Goal: Task Accomplishment & Management: Use online tool/utility

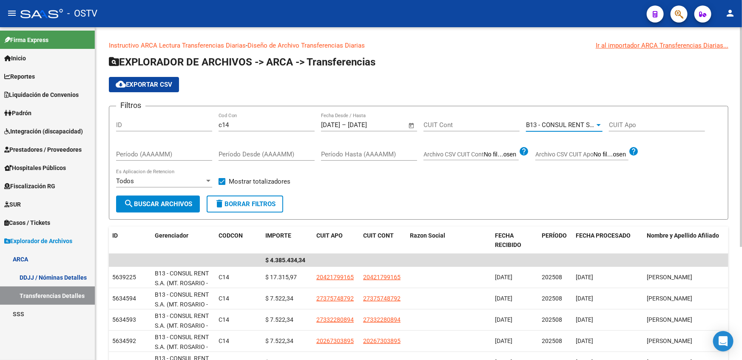
click at [553, 125] on span "B13 - CONSUL RENT S.A. (MT. ROSARIO - J.M)" at bounding box center [591, 125] width 131 height 8
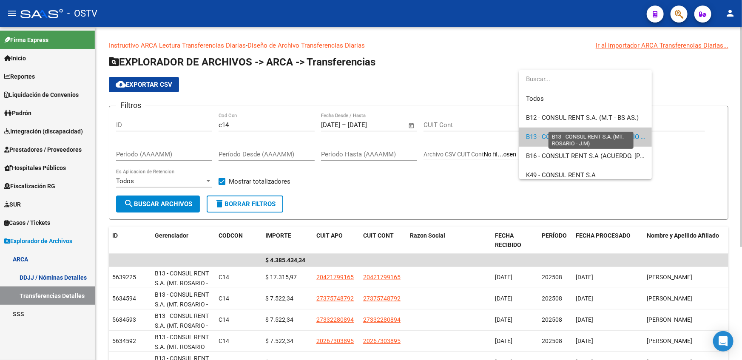
scroll to position [12, 0]
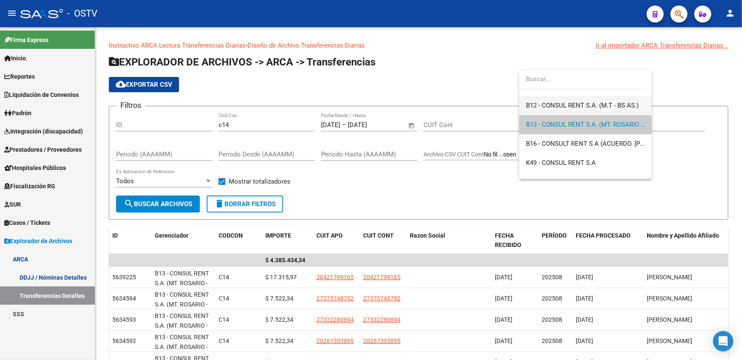
click at [542, 109] on span "B12 - CONSUL RENT S.A. (M.T - BS AS.)" at bounding box center [585, 105] width 119 height 19
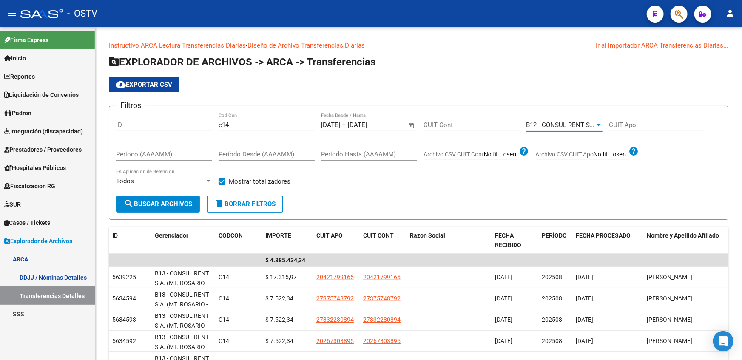
scroll to position [19, 0]
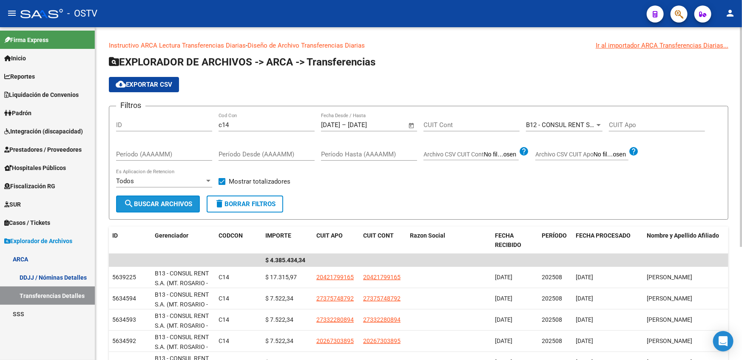
click at [174, 209] on button "search Buscar Archivos" at bounding box center [158, 204] width 84 height 17
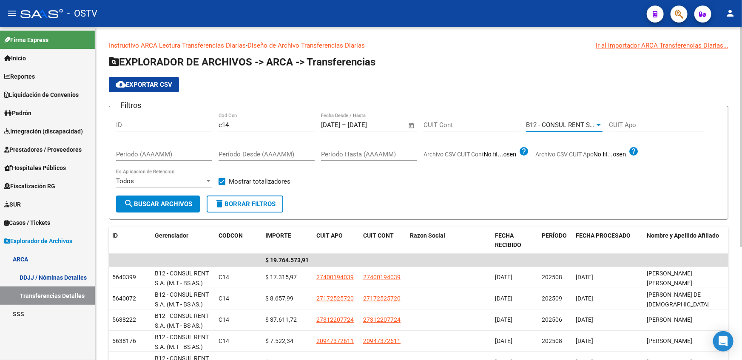
click at [582, 125] on span "B12 - CONSUL RENT S.A. (M.T - BS AS.)" at bounding box center [582, 125] width 113 height 8
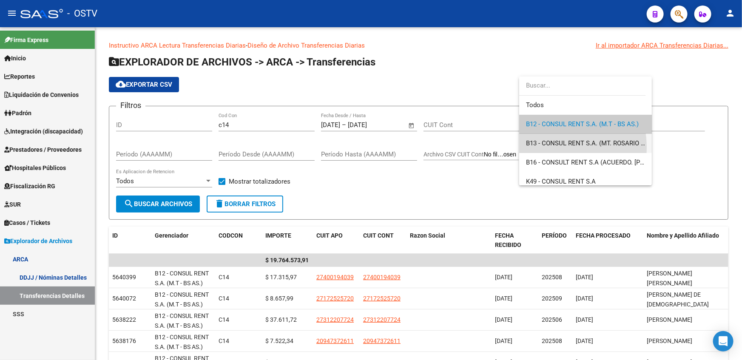
click at [537, 148] on span "B13 - CONSUL RENT S.A. (MT. ROSARIO - J.M)" at bounding box center [585, 143] width 119 height 19
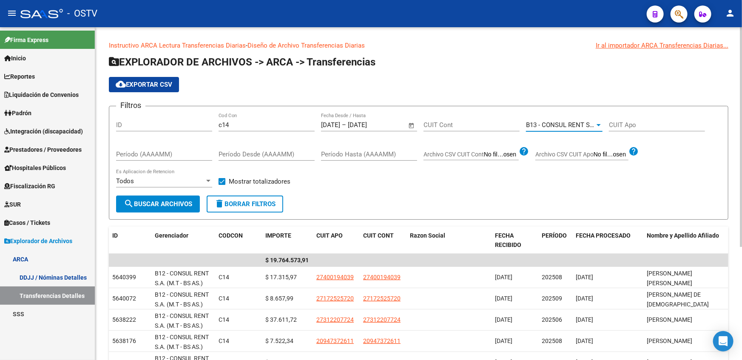
click at [142, 207] on button "search Buscar Archivos" at bounding box center [158, 204] width 84 height 17
click at [575, 119] on div "B13 - CONSUL RENT S.A. (MT. ROSARIO - J.M) Seleccionar Gerenciador" at bounding box center [564, 122] width 77 height 18
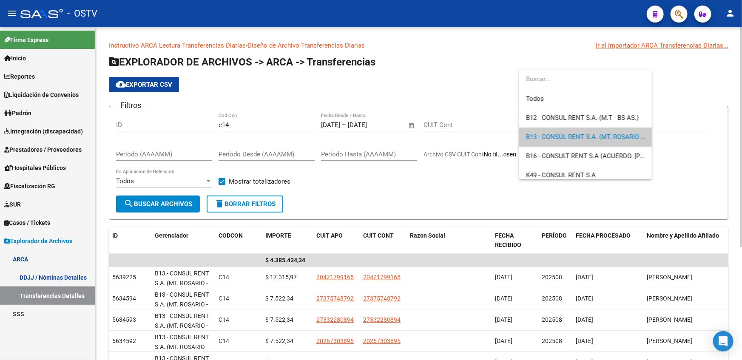
scroll to position [12, 0]
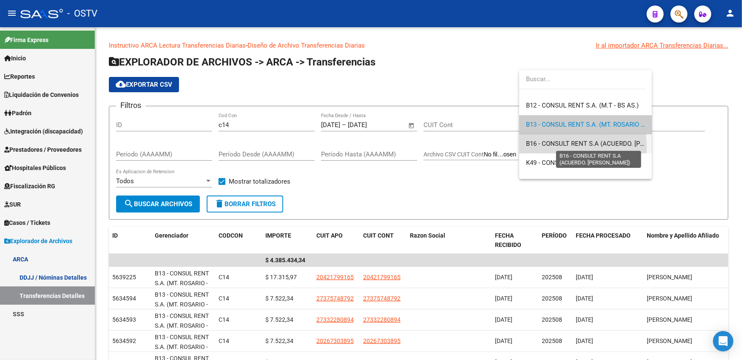
click at [557, 146] on span "B16 - CONSULT RENT S.A (ACUERDO. MARCELO L.)" at bounding box center [605, 144] width 159 height 8
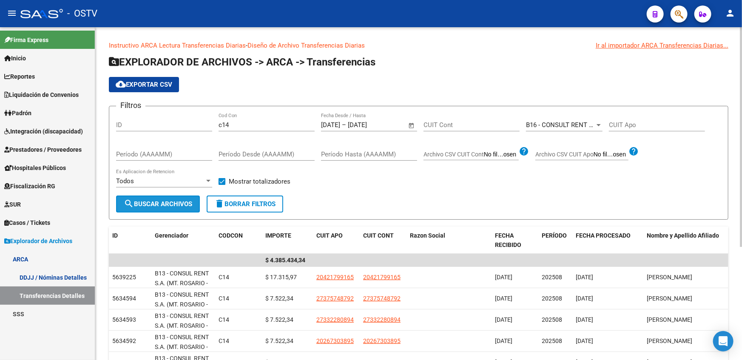
click at [151, 209] on button "search Buscar Archivos" at bounding box center [158, 204] width 84 height 17
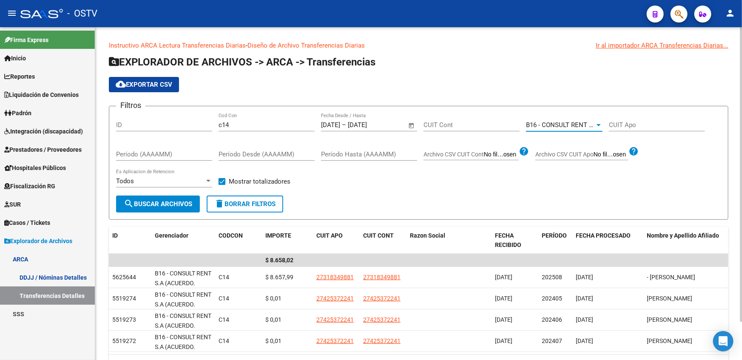
click at [568, 121] on span "B16 - CONSULT RENT S.A (ACUERDO. MARCELO L.)" at bounding box center [605, 125] width 159 height 8
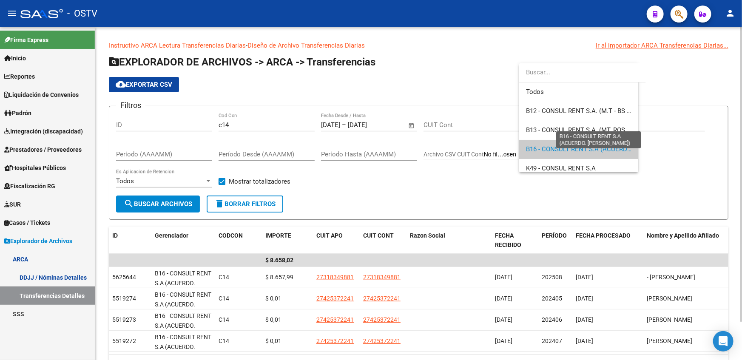
scroll to position [25, 0]
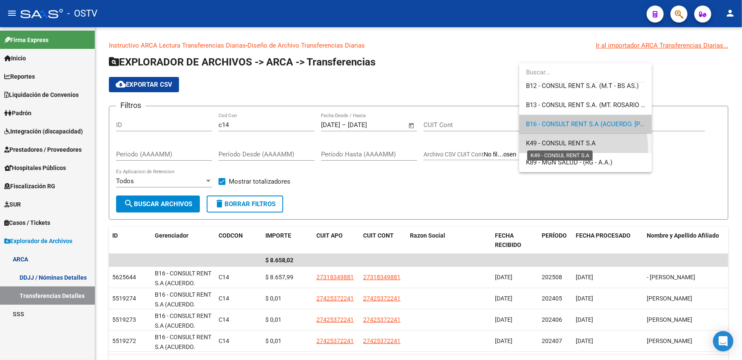
click at [583, 147] on span "K49 - CONSUL RENT S.A" at bounding box center [561, 143] width 70 height 8
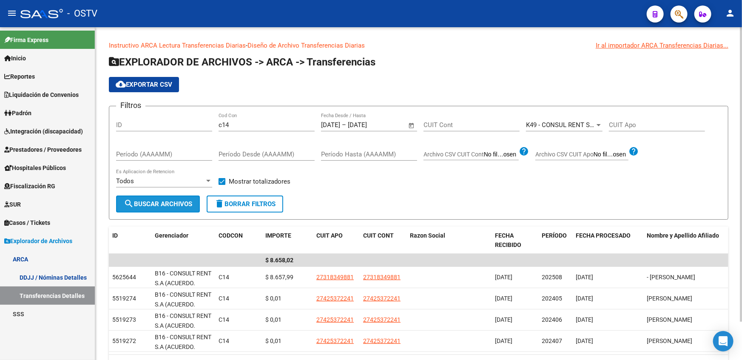
click at [178, 204] on span "search Buscar Archivos" at bounding box center [158, 204] width 68 height 8
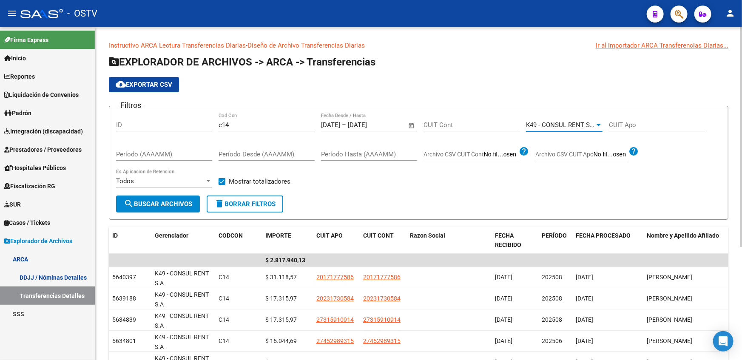
click at [568, 122] on span "K49 - CONSUL RENT S.A" at bounding box center [561, 125] width 70 height 8
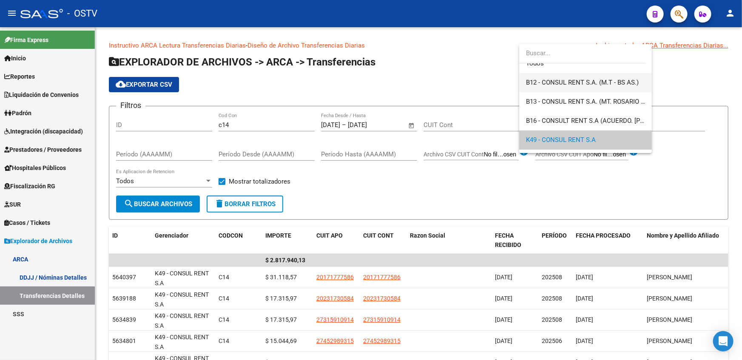
scroll to position [0, 0]
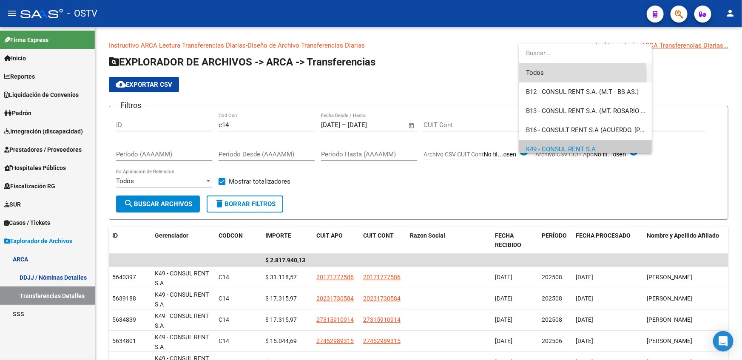
click at [554, 75] on span "Todos" at bounding box center [585, 72] width 119 height 19
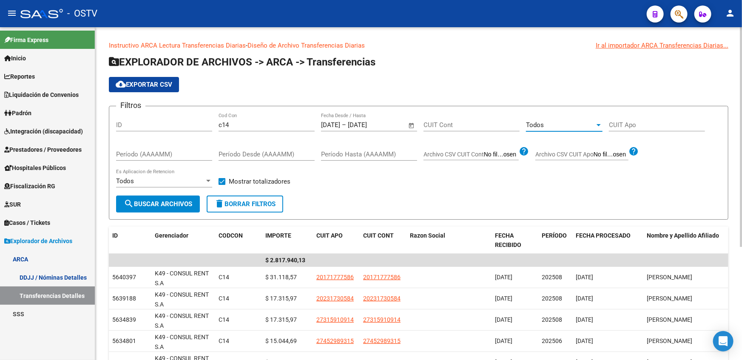
click at [145, 201] on span "search Buscar Archivos" at bounding box center [158, 204] width 68 height 8
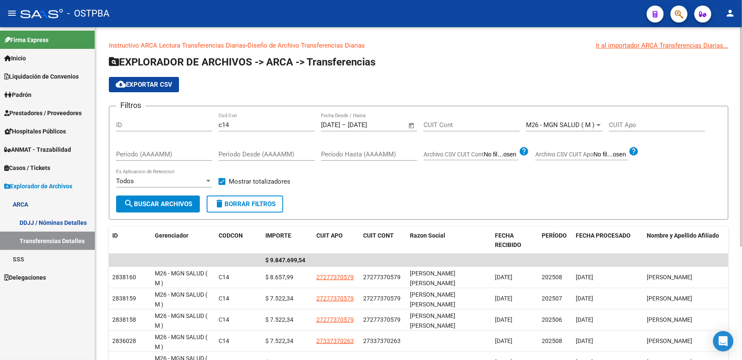
click at [580, 128] on div "M26 - MGN SALUD ( M )" at bounding box center [560, 125] width 69 height 8
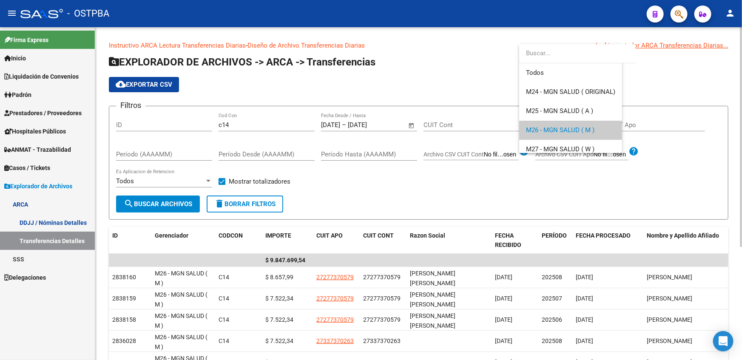
scroll to position [6, 0]
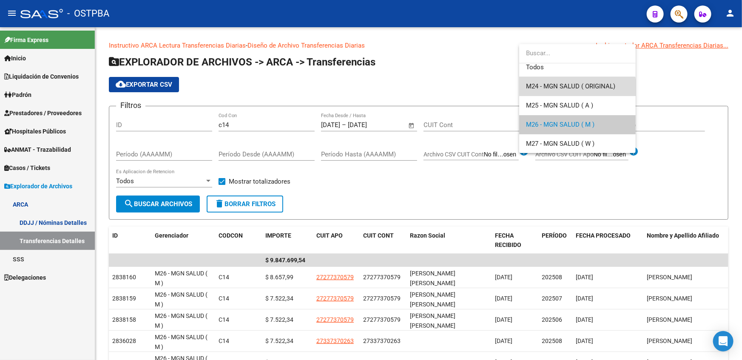
click at [561, 90] on span "M24 - MGN SALUD ( ORIGINAL)" at bounding box center [577, 86] width 103 height 19
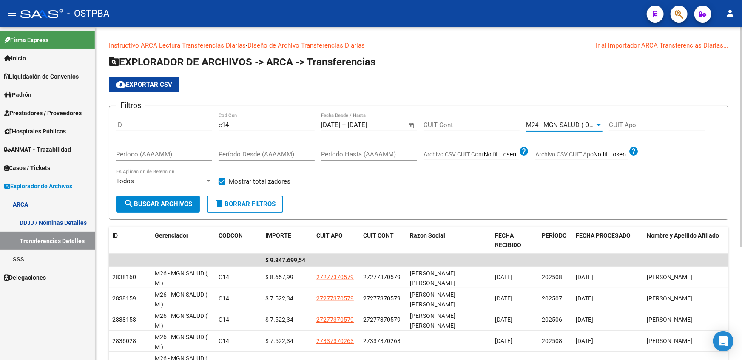
click at [167, 204] on span "search Buscar Archivos" at bounding box center [158, 204] width 68 height 8
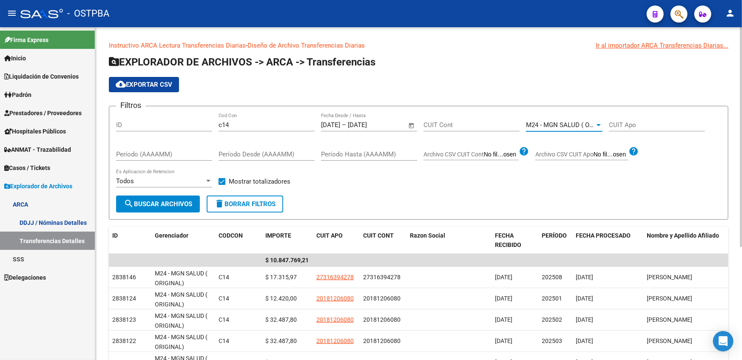
click at [561, 122] on span "M24 - MGN SALUD ( ORIGINAL)" at bounding box center [570, 125] width 89 height 8
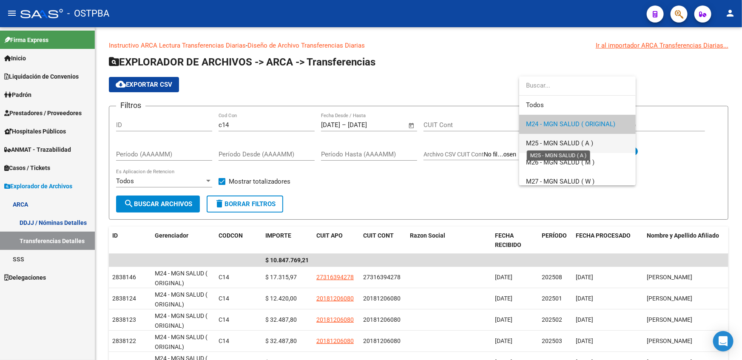
click at [553, 146] on span "M25 - MGN SALUD ( A )" at bounding box center [559, 143] width 67 height 8
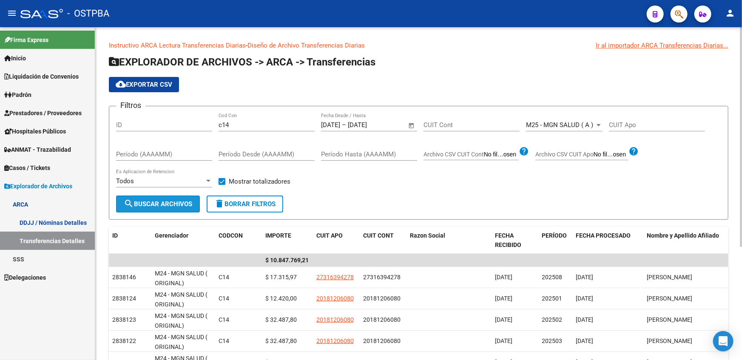
click at [162, 208] on button "search Buscar Archivos" at bounding box center [158, 204] width 84 height 17
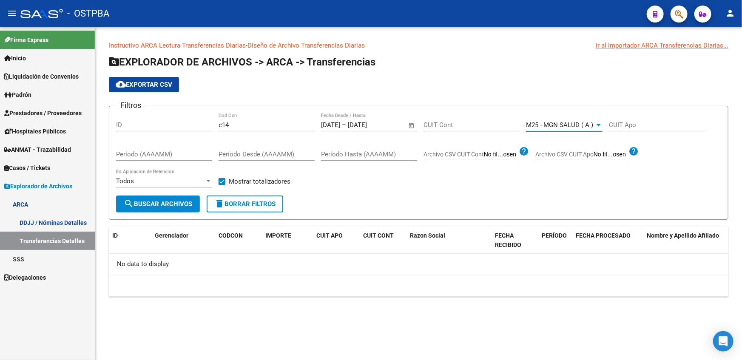
click at [578, 121] on span "M25 - MGN SALUD ( A )" at bounding box center [559, 125] width 67 height 8
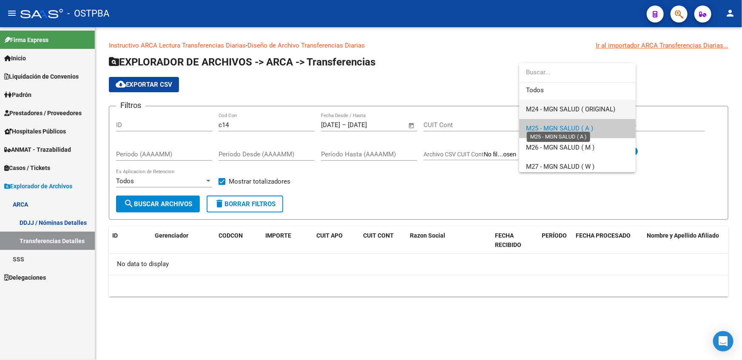
scroll to position [0, 0]
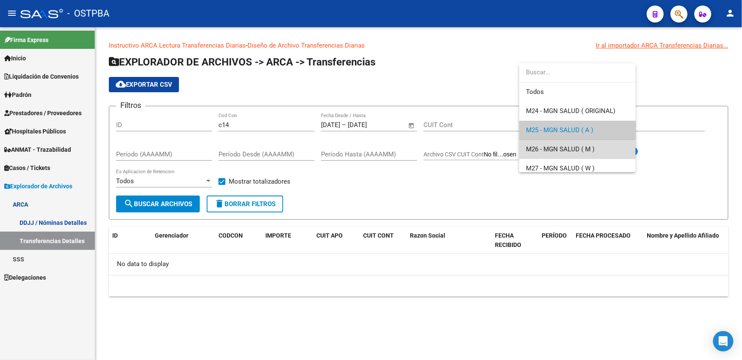
click at [559, 154] on span "M26 - MGN SALUD ( M )" at bounding box center [577, 149] width 103 height 19
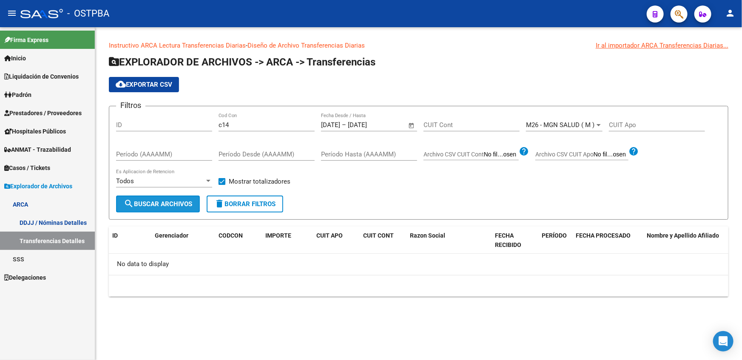
click at [182, 205] on span "search Buscar Archivos" at bounding box center [158, 204] width 68 height 8
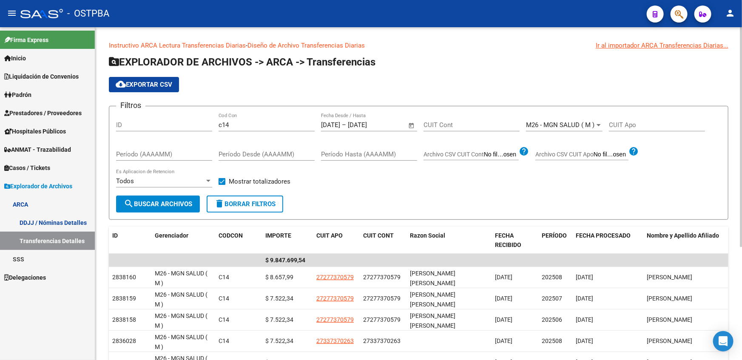
click at [571, 122] on span "M26 - MGN SALUD ( M )" at bounding box center [560, 125] width 68 height 8
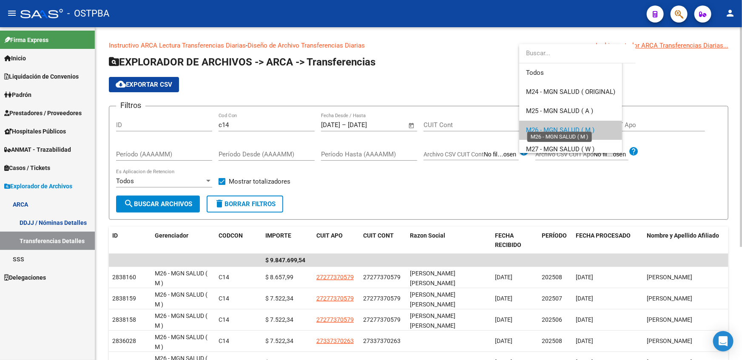
scroll to position [6, 0]
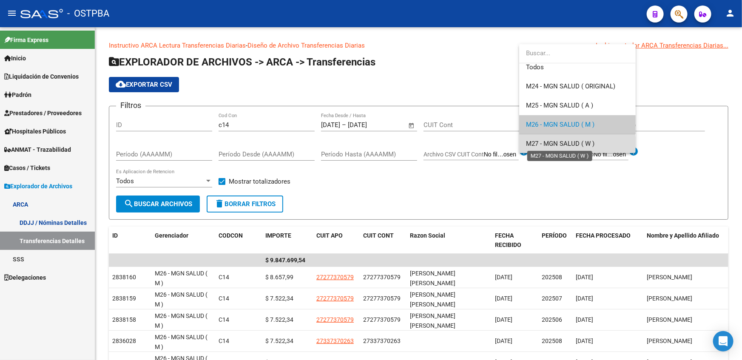
click at [572, 144] on span "M27 - MGN SALUD ( W )" at bounding box center [560, 144] width 68 height 8
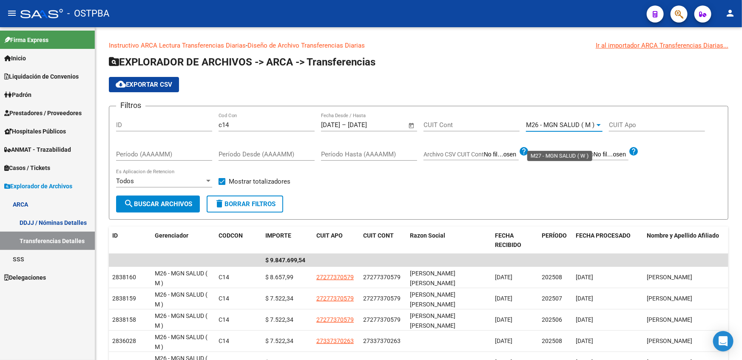
scroll to position [5, 0]
click at [154, 205] on span "search Buscar Archivos" at bounding box center [158, 204] width 68 height 8
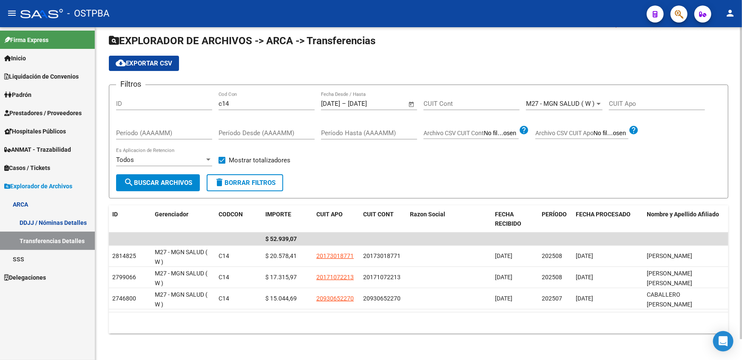
scroll to position [0, 0]
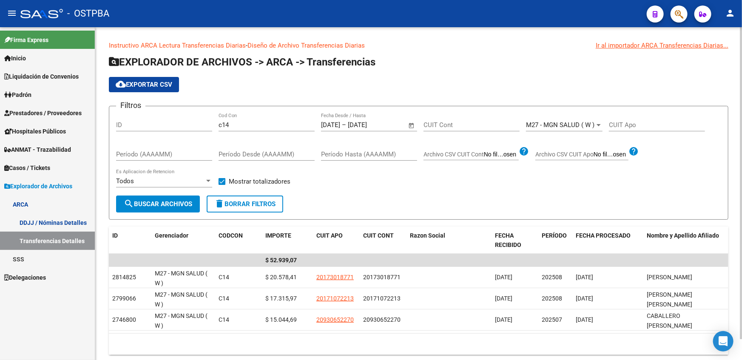
click at [580, 131] on div "M27 - MGN SALUD ( W ) Seleccionar Gerenciador" at bounding box center [564, 122] width 77 height 18
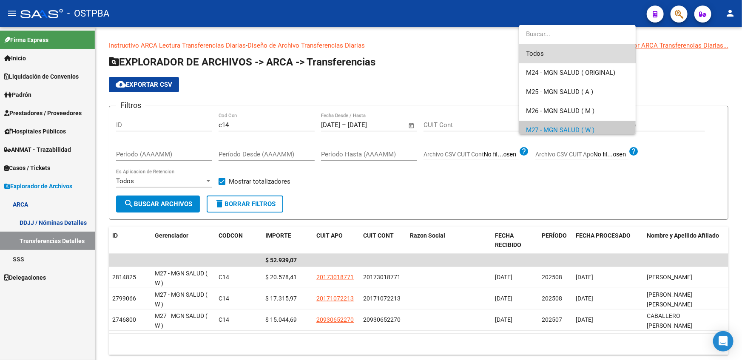
click at [570, 50] on span "Todos" at bounding box center [577, 53] width 103 height 19
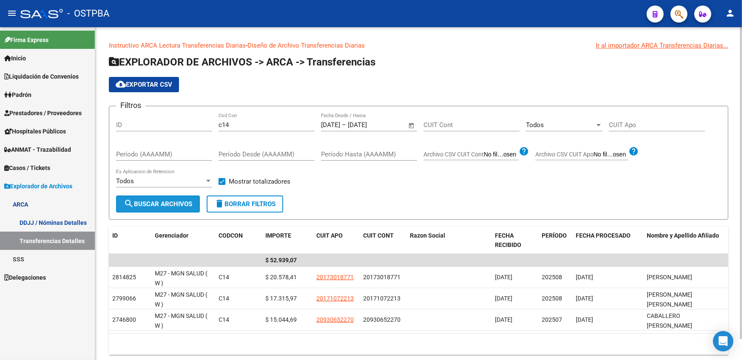
click at [161, 208] on button "search Buscar Archivos" at bounding box center [158, 204] width 84 height 17
